Goal: Task Accomplishment & Management: Manage account settings

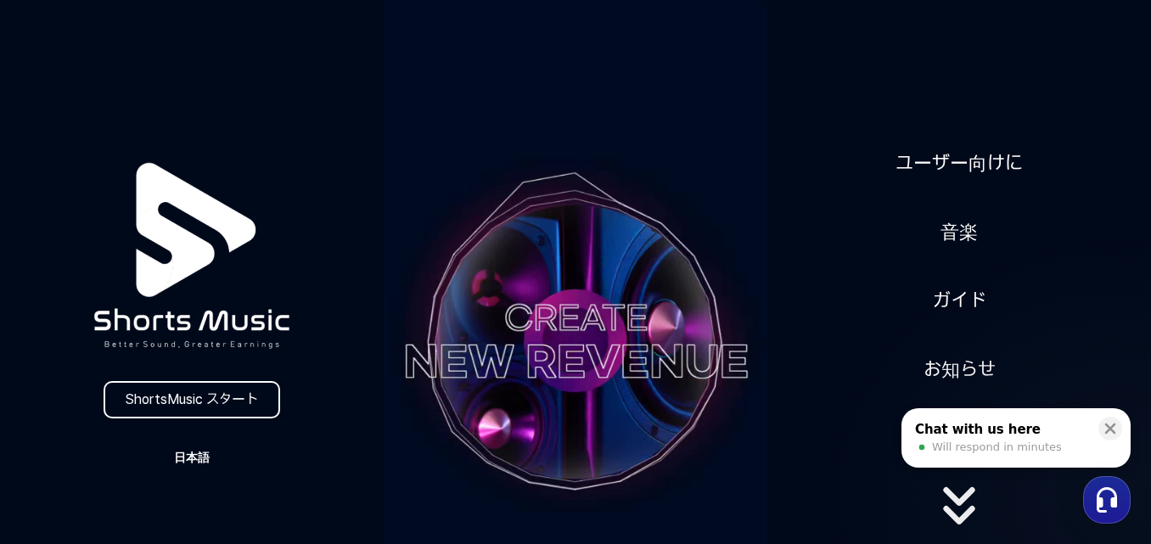
click at [202, 458] on button "日本語" at bounding box center [191, 458] width 81 height 24
click at [955, 232] on button at bounding box center [575, 272] width 1151 height 544
click at [955, 232] on link "音楽" at bounding box center [959, 232] width 51 height 42
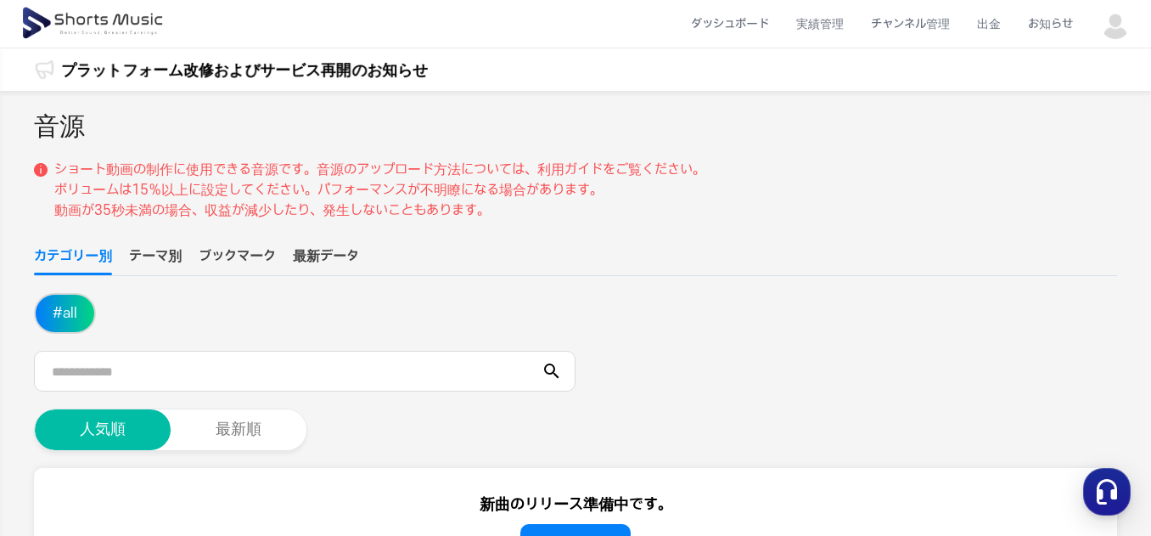
click at [1120, 24] on img at bounding box center [1115, 23] width 31 height 31
click at [1016, 98] on link "マイページ" at bounding box center [1056, 100] width 136 height 31
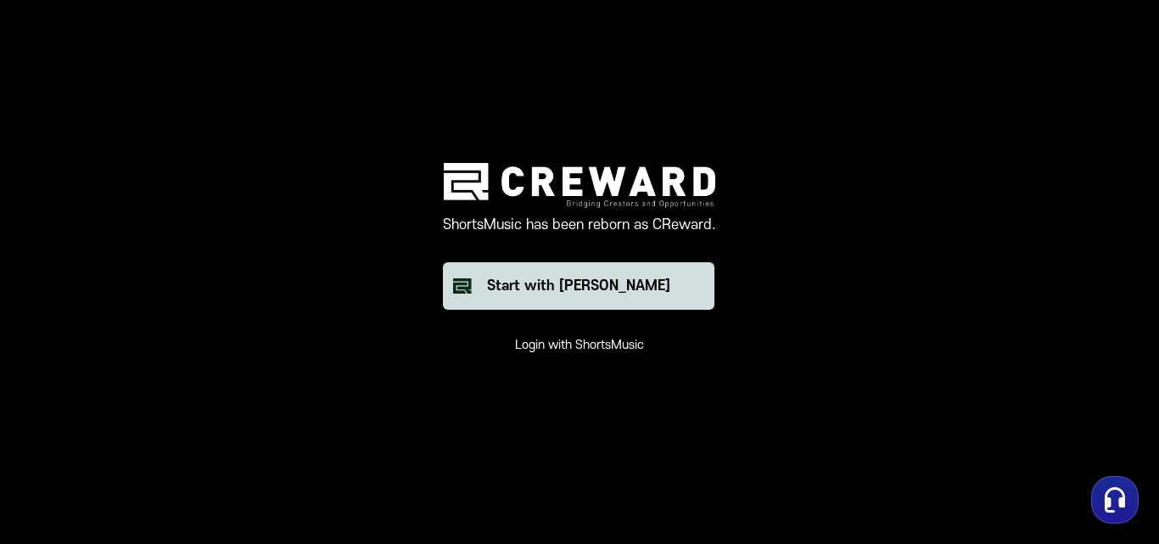
click at [684, 292] on button "Start with [PERSON_NAME]" at bounding box center [579, 286] width 272 height 48
